Goal: Task Accomplishment & Management: Use online tool/utility

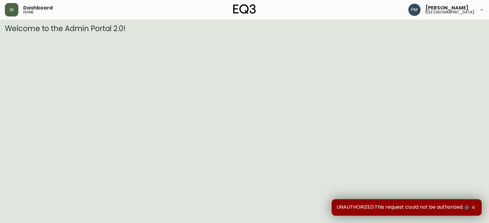
click at [14, 7] on button "button" at bounding box center [11, 9] width 13 height 13
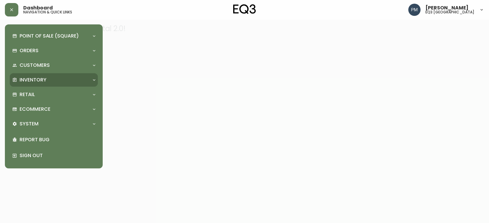
click at [31, 82] on p "Inventory" at bounding box center [33, 80] width 27 height 7
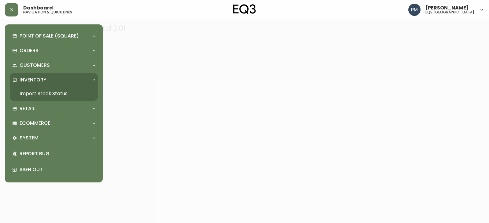
click at [35, 98] on link "Import Stock Status" at bounding box center [54, 94] width 88 height 14
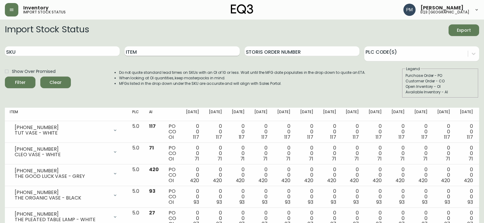
click at [134, 50] on input "Item" at bounding box center [182, 51] width 115 height 10
click at [5, 77] on button "Filter" at bounding box center [20, 83] width 31 height 12
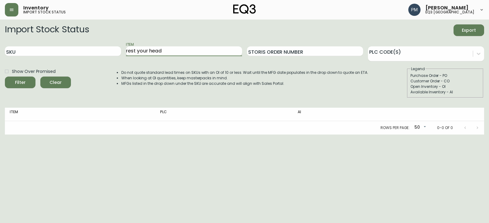
click at [134, 50] on input "rest your head" at bounding box center [184, 51] width 116 height 10
type input "rest"
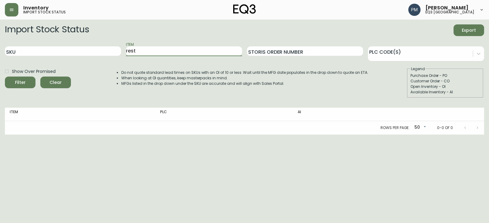
click at [5, 77] on button "Filter" at bounding box center [20, 83] width 31 height 12
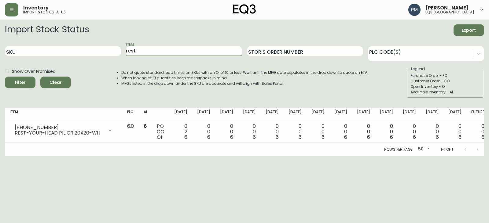
click at [164, 51] on input "rest" at bounding box center [184, 51] width 116 height 10
click at [5, 77] on button "Filter" at bounding box center [20, 83] width 31 height 12
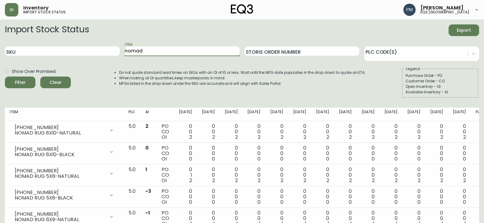
click at [137, 49] on input "nomad" at bounding box center [182, 51] width 115 height 10
type input "sisley"
click at [5, 77] on button "Filter" at bounding box center [20, 83] width 31 height 12
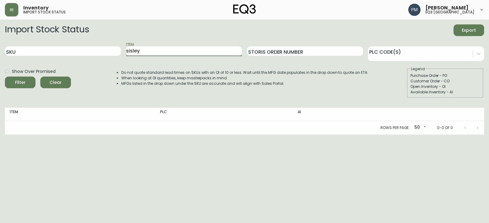
click at [136, 52] on input "sisley" at bounding box center [184, 51] width 116 height 10
